Goal: Book appointment/travel/reservation

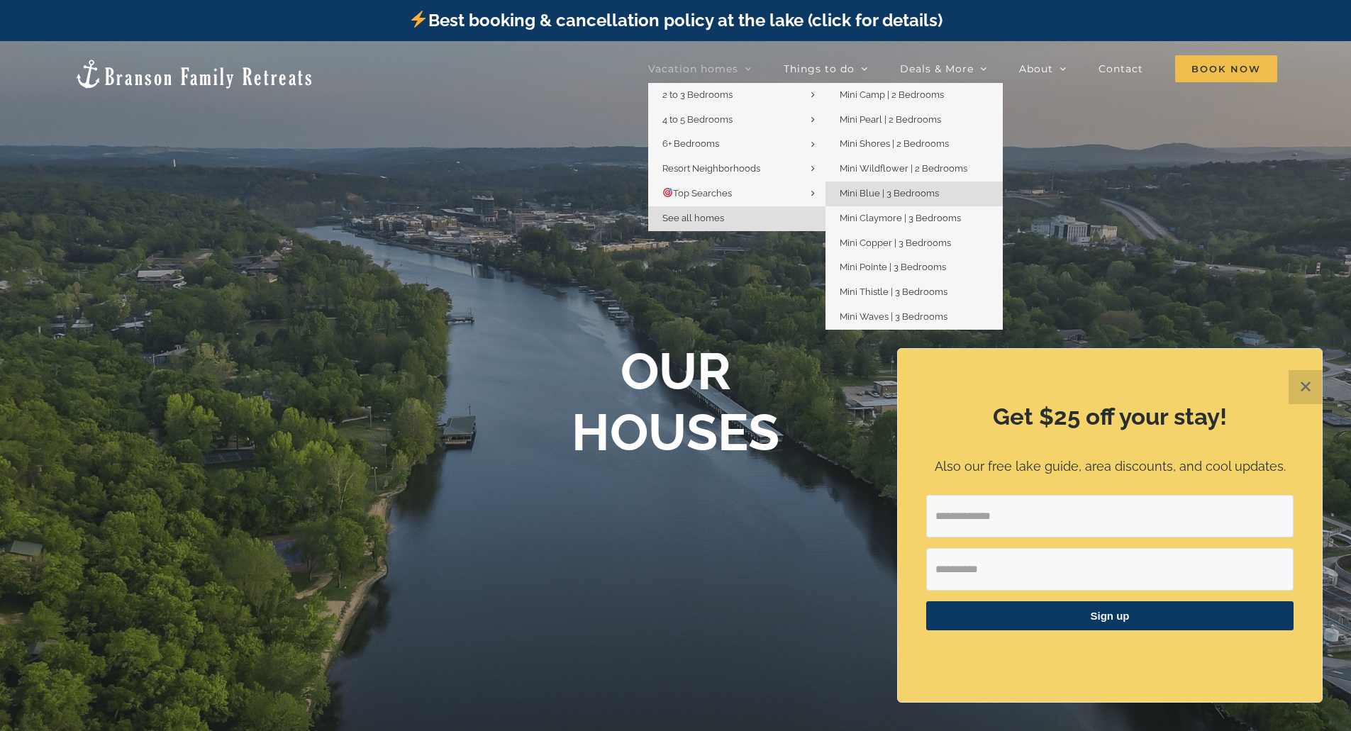
click at [922, 199] on link "Mini Blue | 3 Bedrooms" at bounding box center [913, 193] width 177 height 25
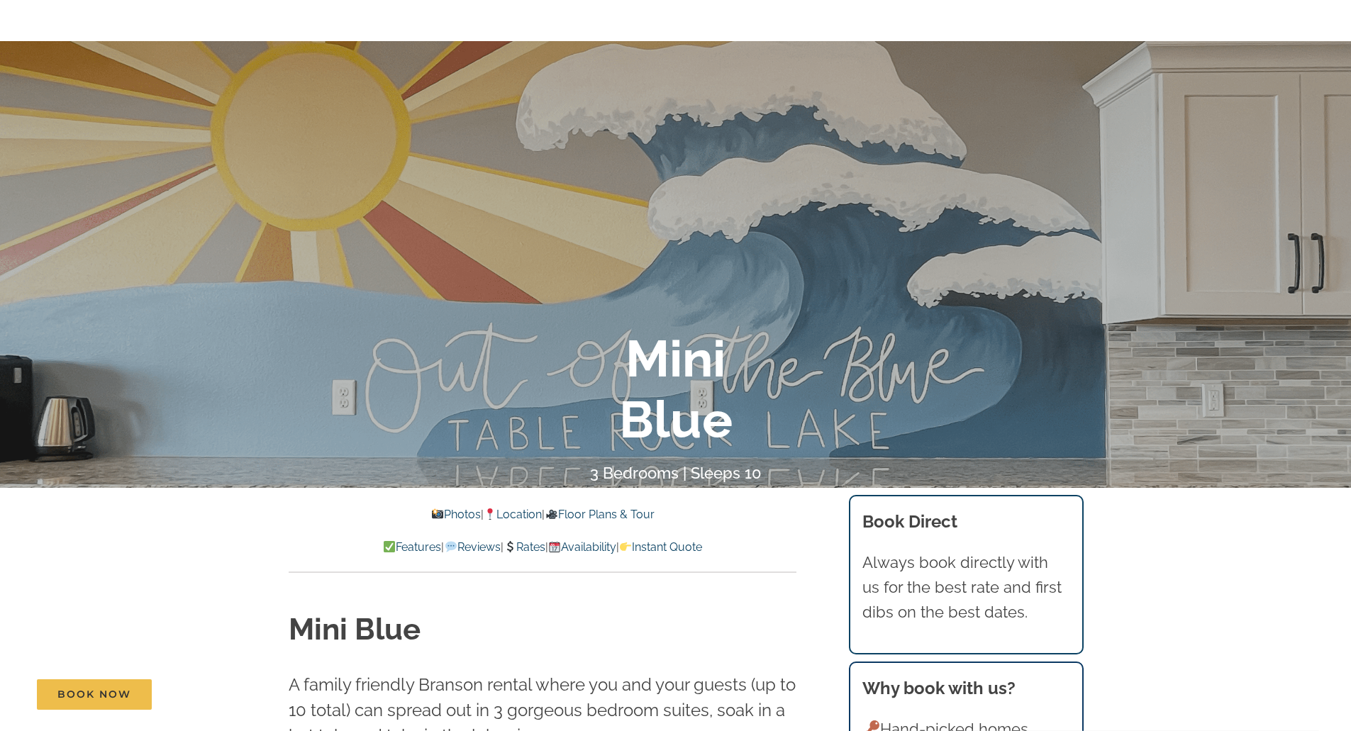
scroll to position [425, 0]
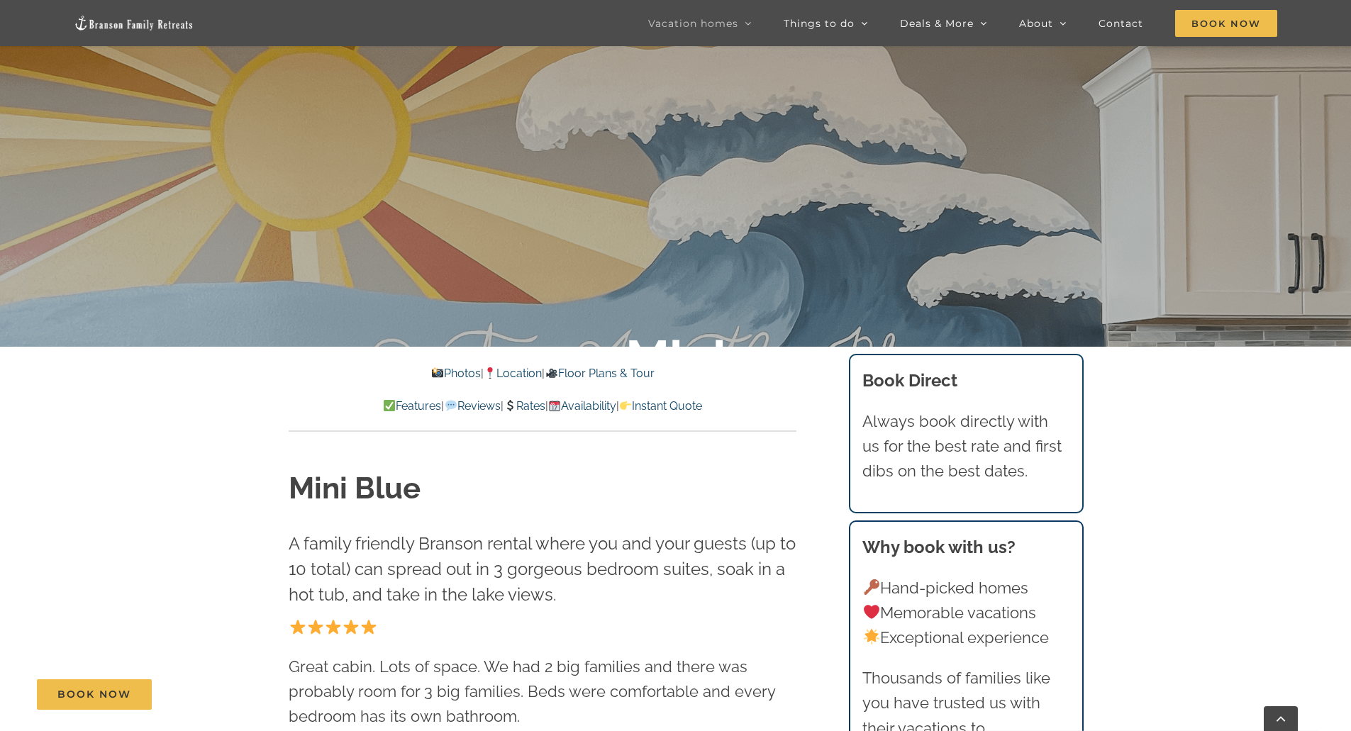
click at [442, 370] on link "Photos" at bounding box center [456, 373] width 50 height 13
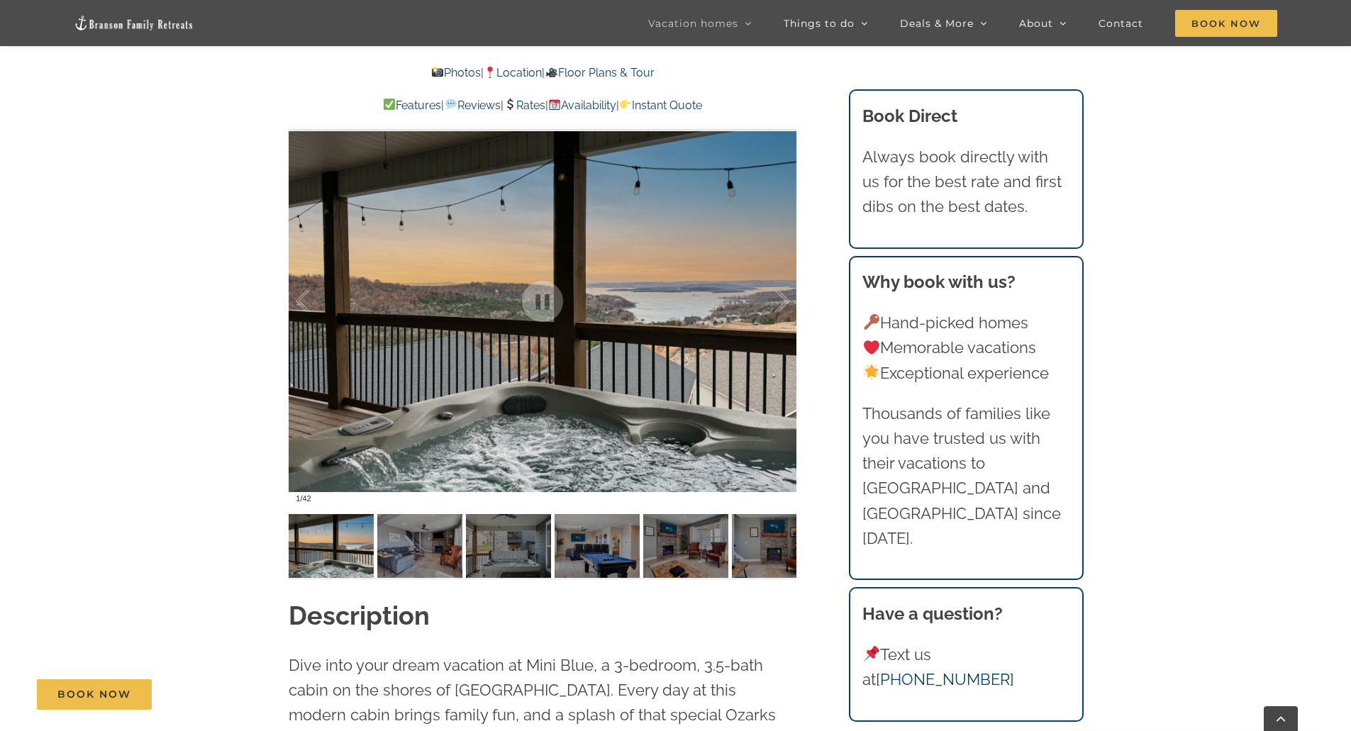
scroll to position [1111, 0]
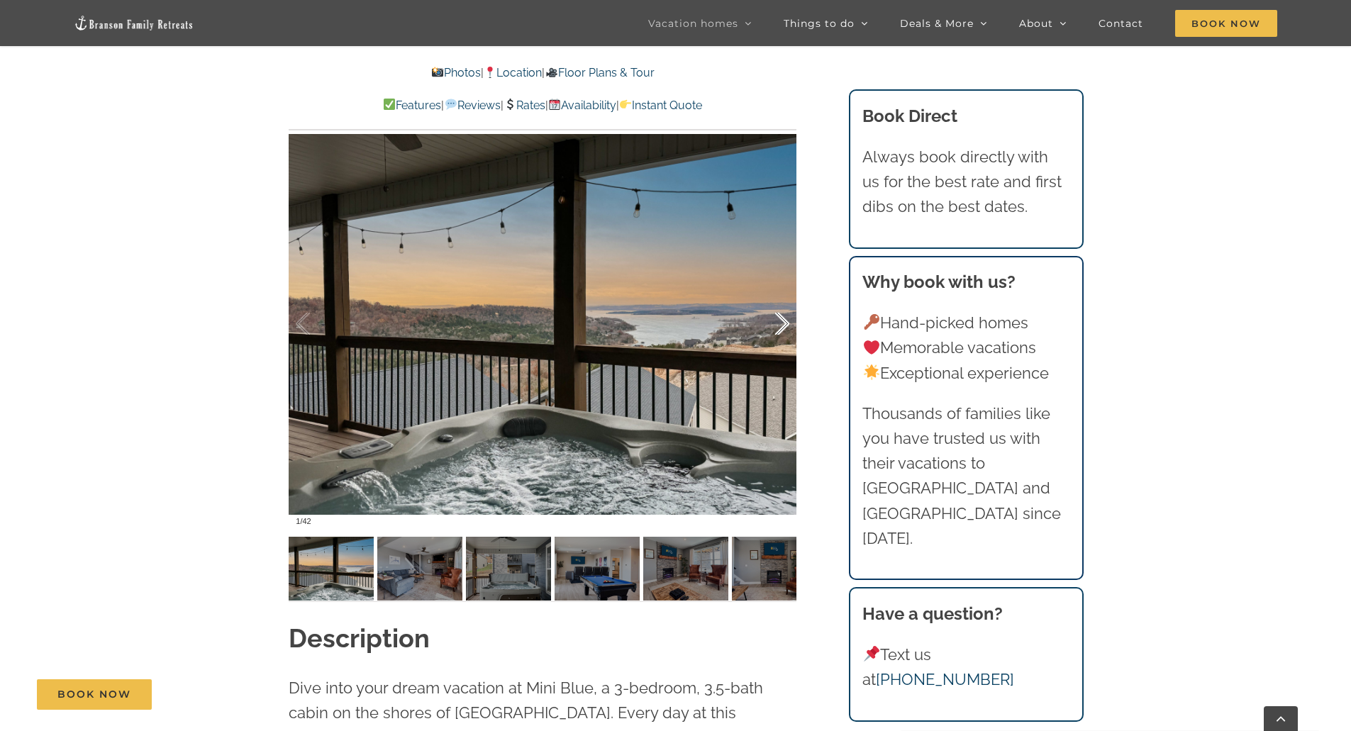
click at [780, 321] on div at bounding box center [767, 324] width 44 height 88
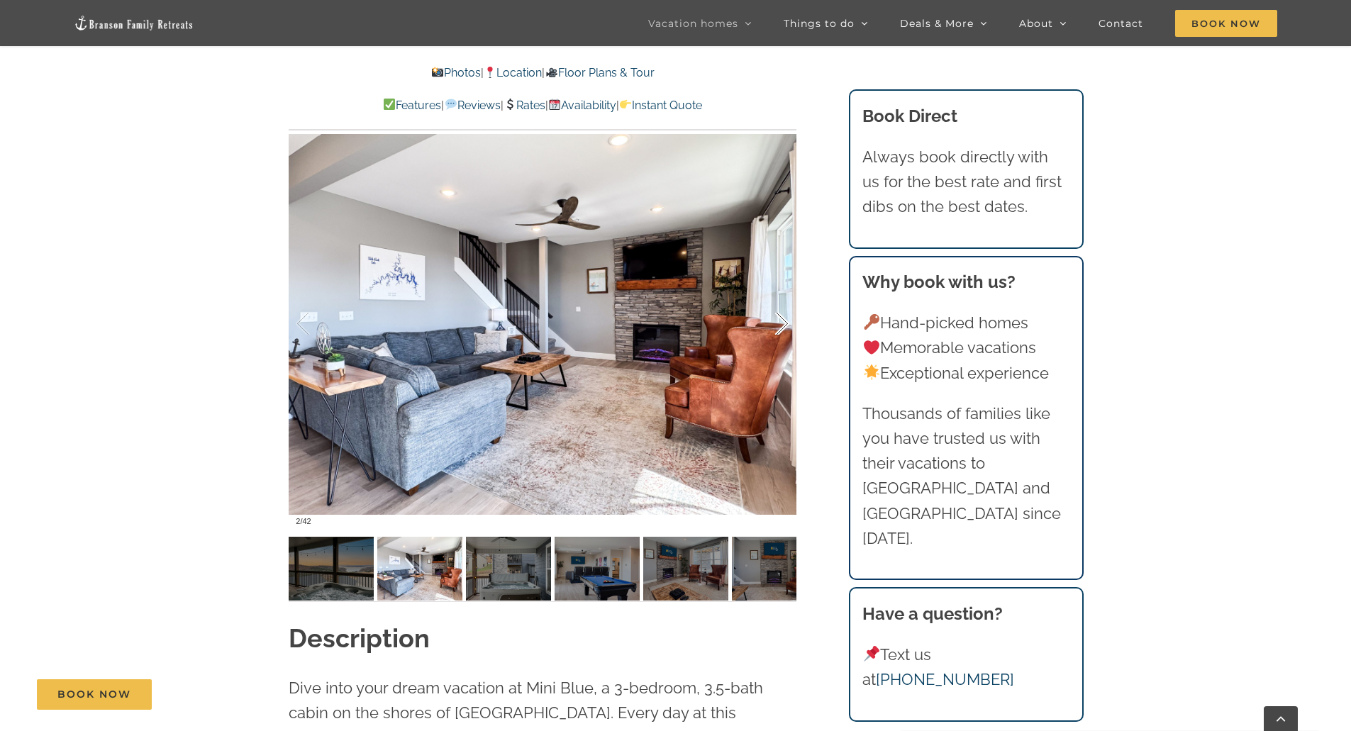
click at [780, 321] on div at bounding box center [767, 324] width 44 height 88
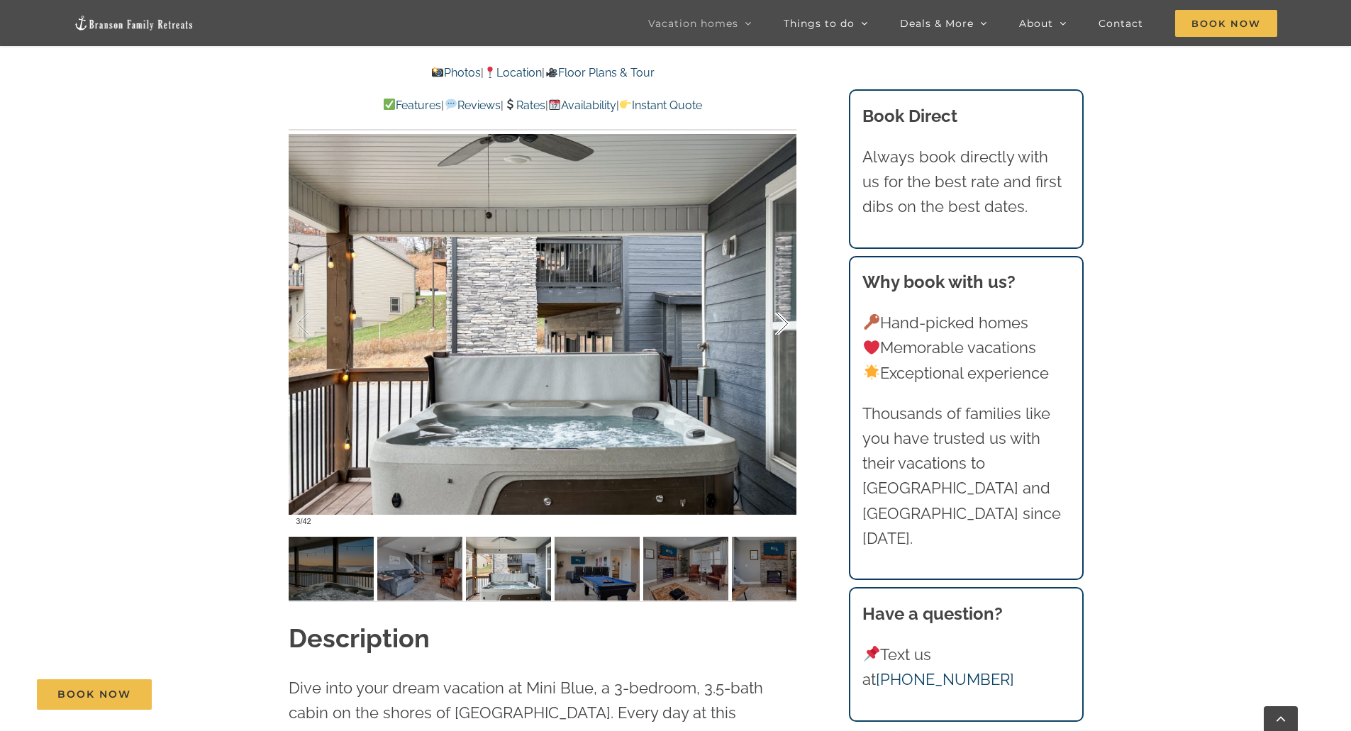
click at [780, 321] on div at bounding box center [767, 324] width 44 height 88
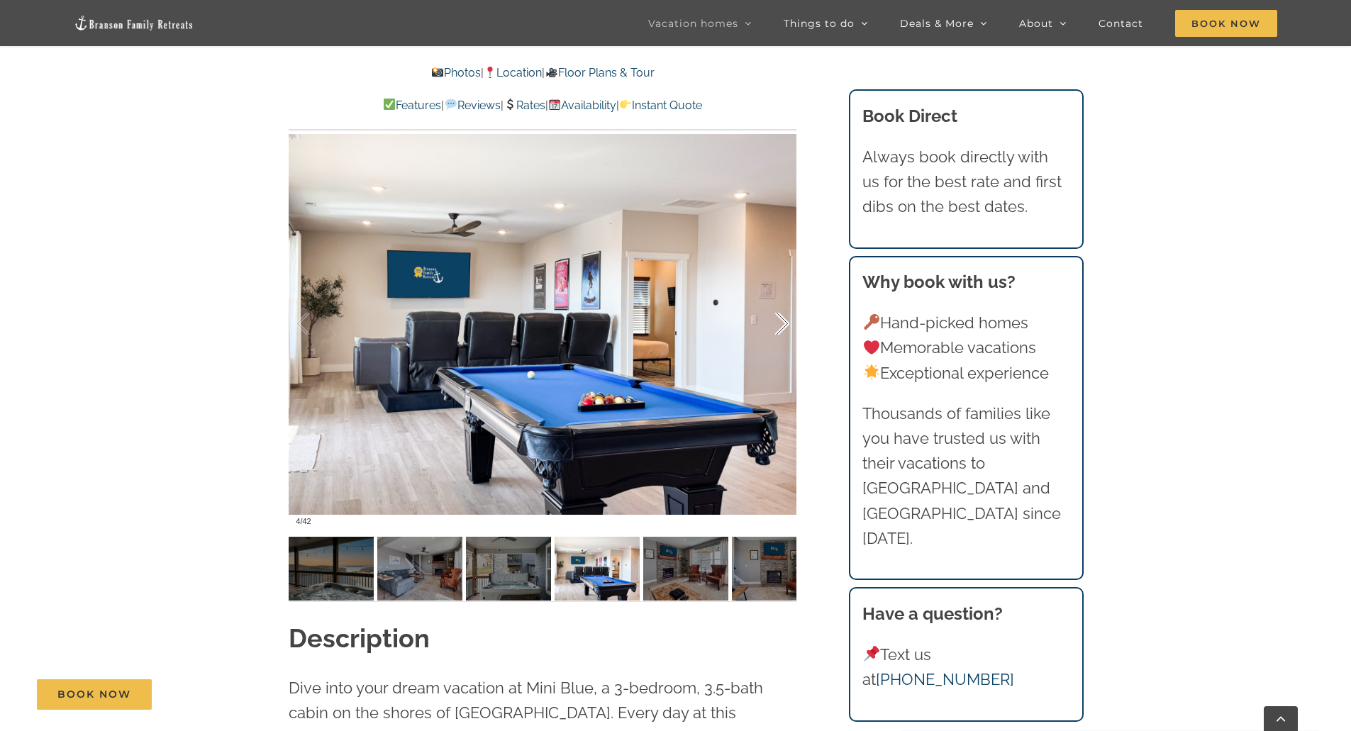
click at [780, 321] on div at bounding box center [767, 324] width 44 height 88
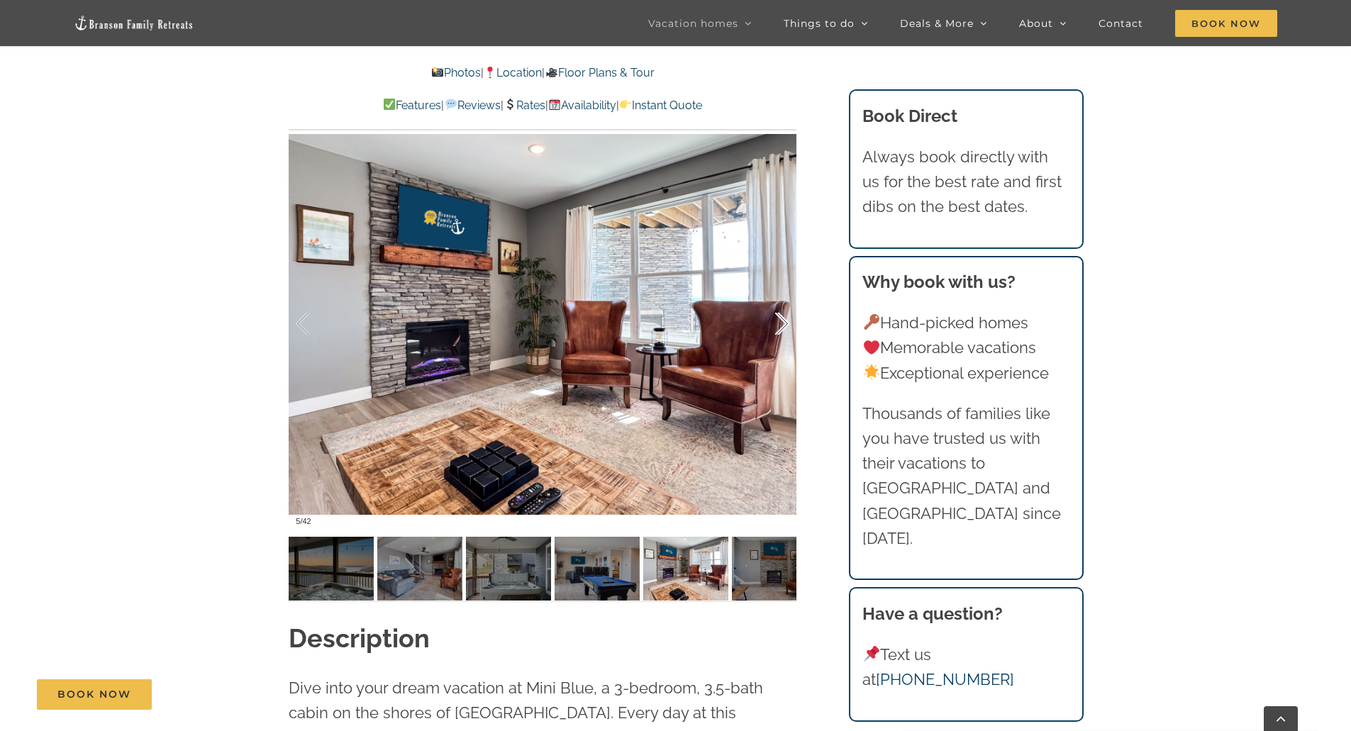
click at [780, 321] on div at bounding box center [767, 324] width 44 height 88
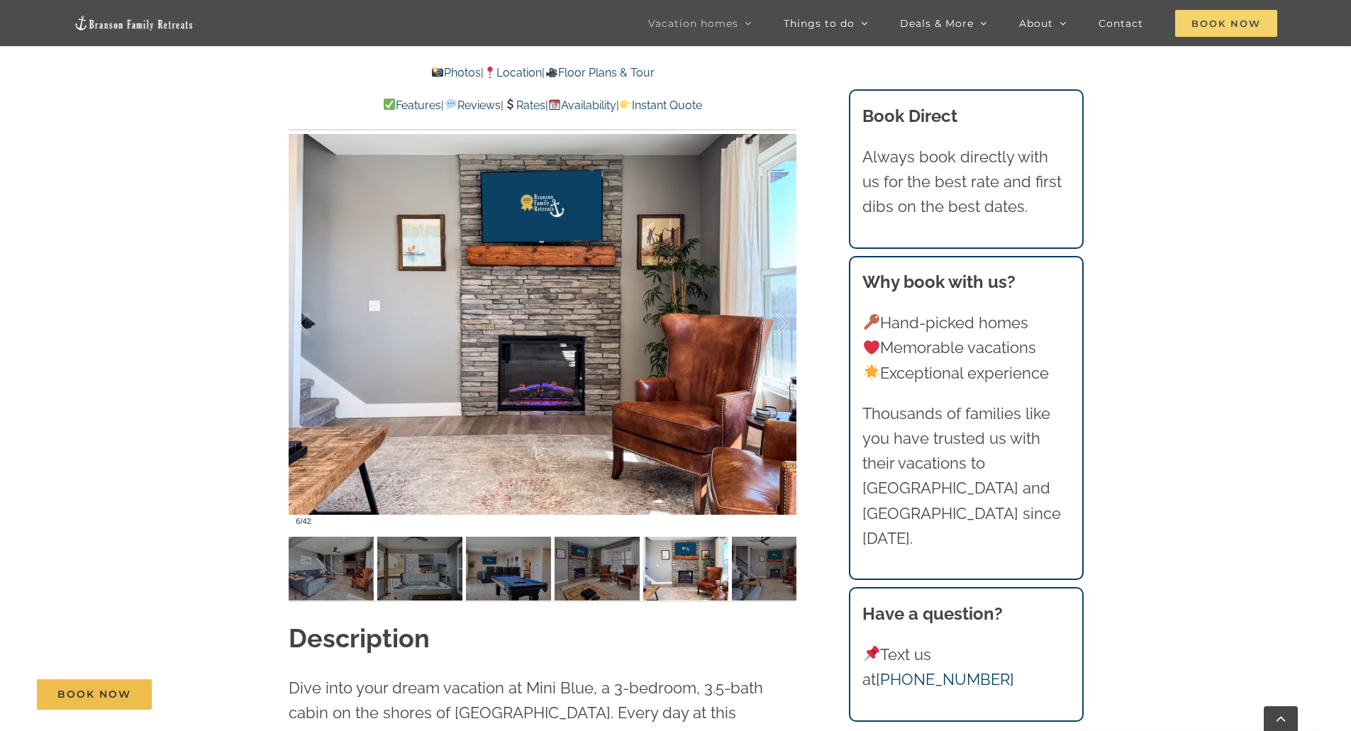
click at [1231, 23] on span "Book Now" at bounding box center [1226, 23] width 102 height 27
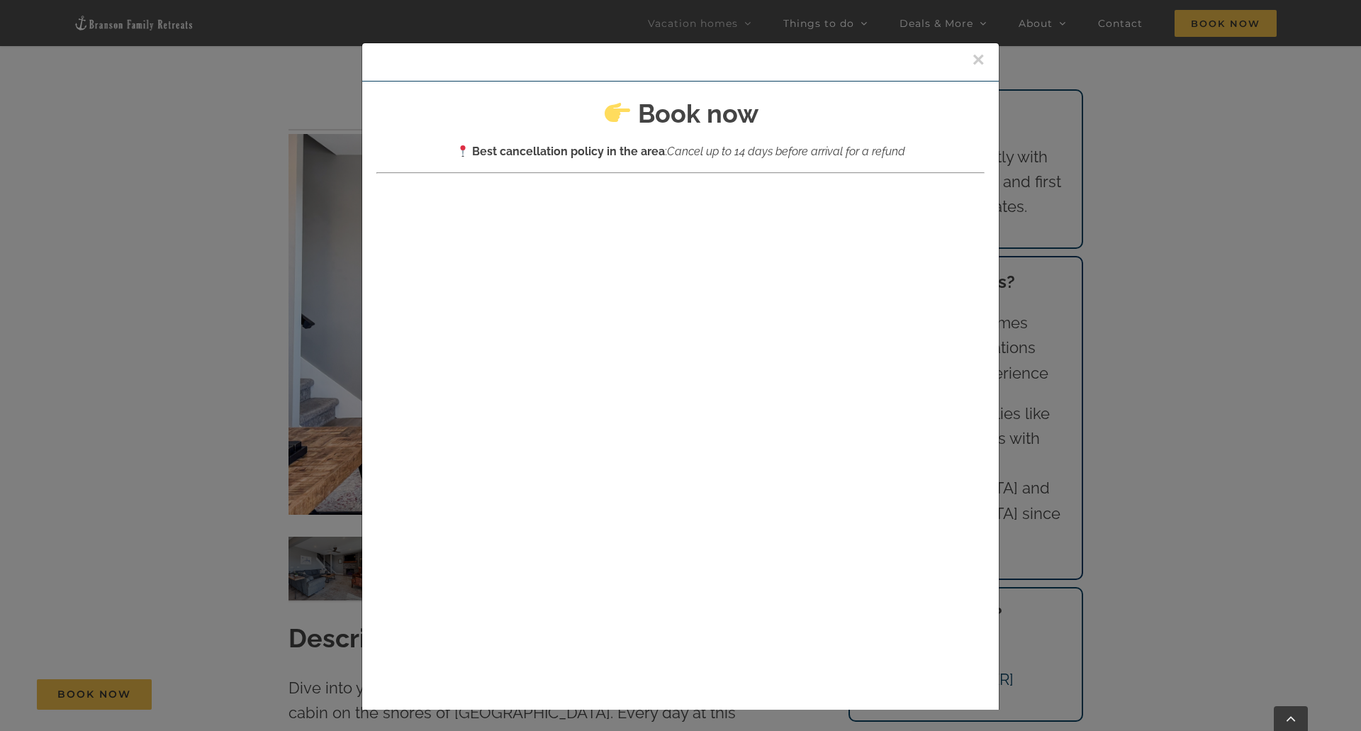
click at [972, 55] on button "×" at bounding box center [978, 59] width 13 height 21
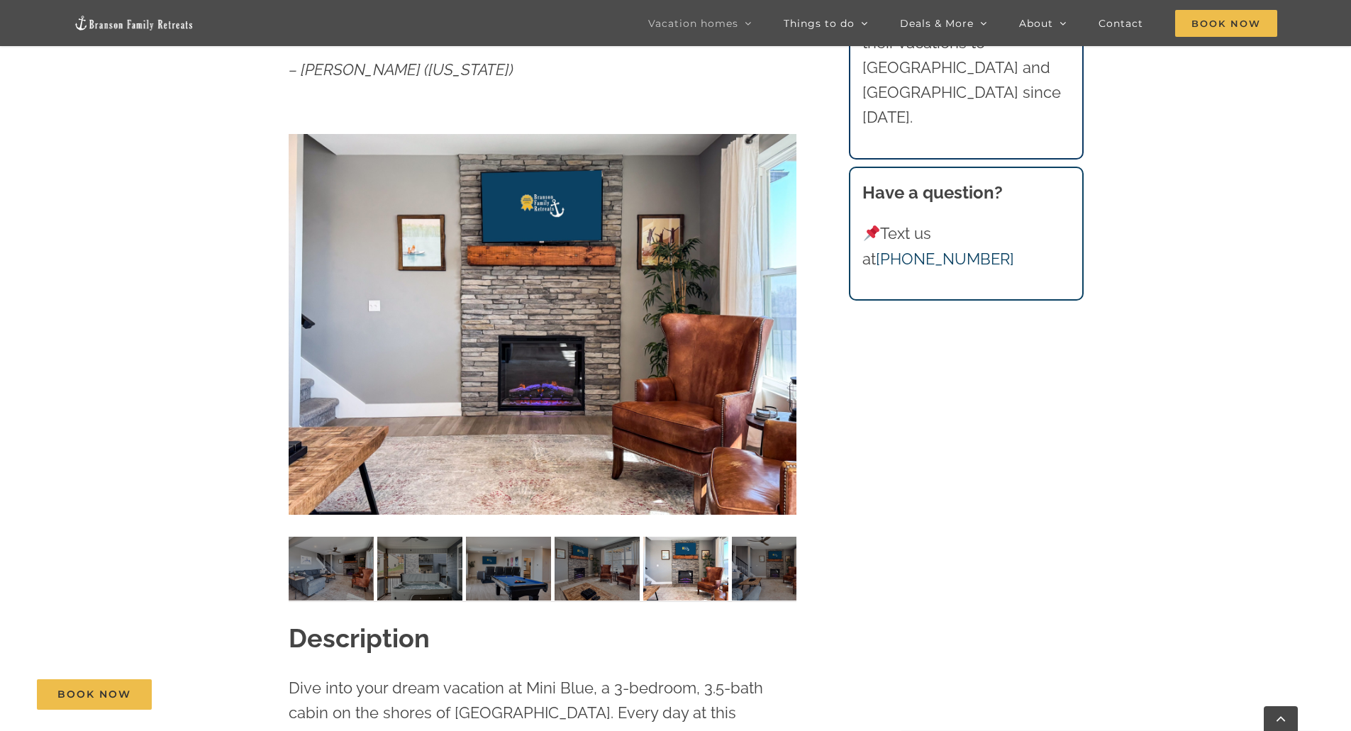
scroll to position [425, 0]
